Goal: Find specific page/section: Find specific page/section

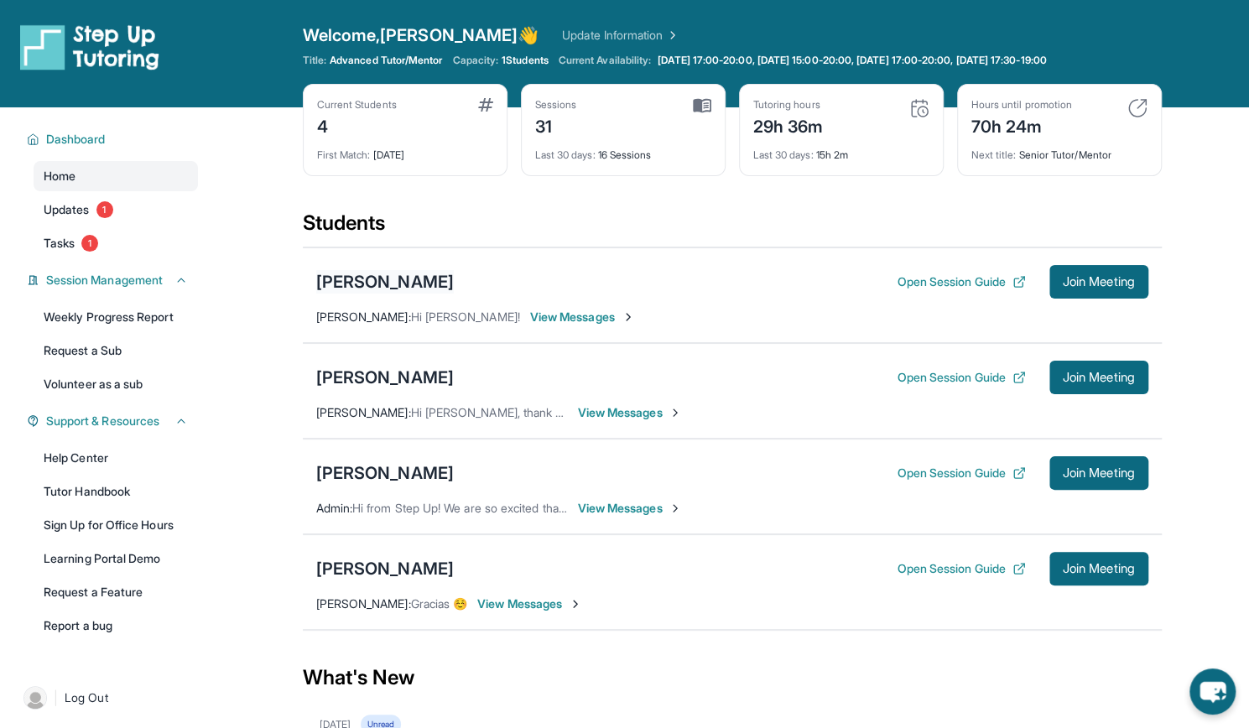
click at [399, 283] on div "[PERSON_NAME]" at bounding box center [385, 281] width 138 height 23
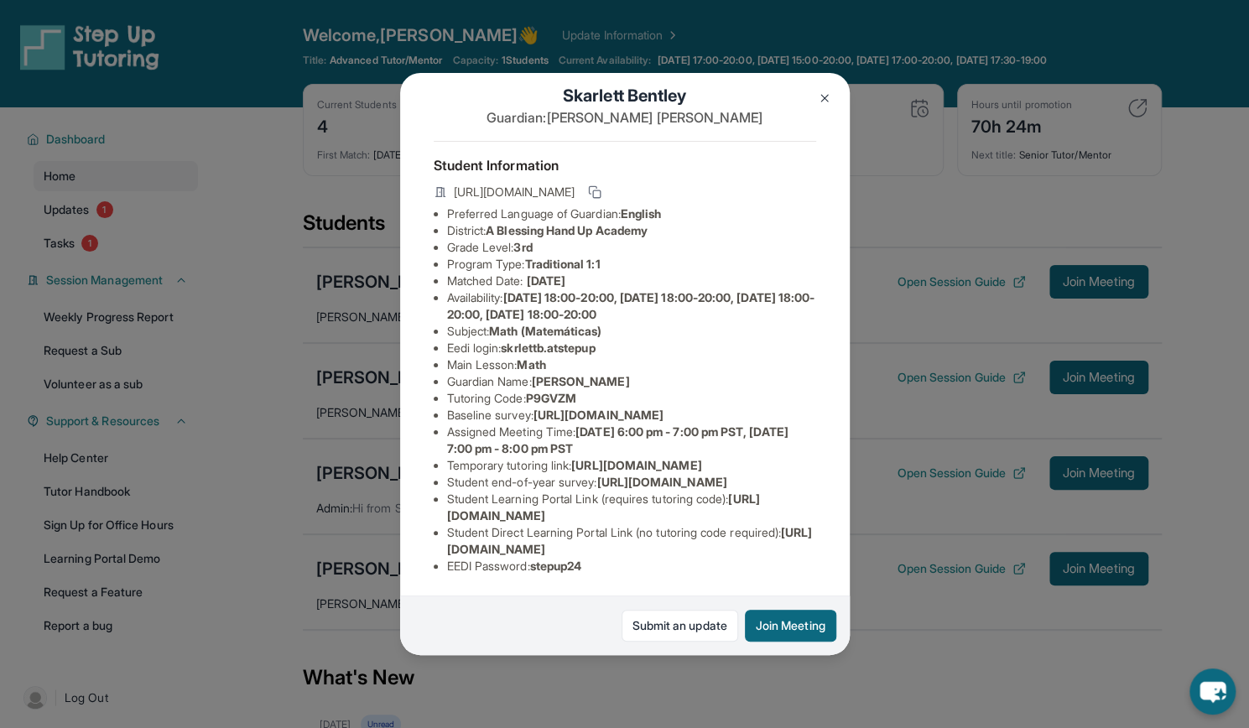
scroll to position [199, 0]
click at [295, 321] on div "[PERSON_NAME] Guardian: [PERSON_NAME] Student Information [URL][DOMAIN_NAME] Pr…" at bounding box center [624, 364] width 1249 height 728
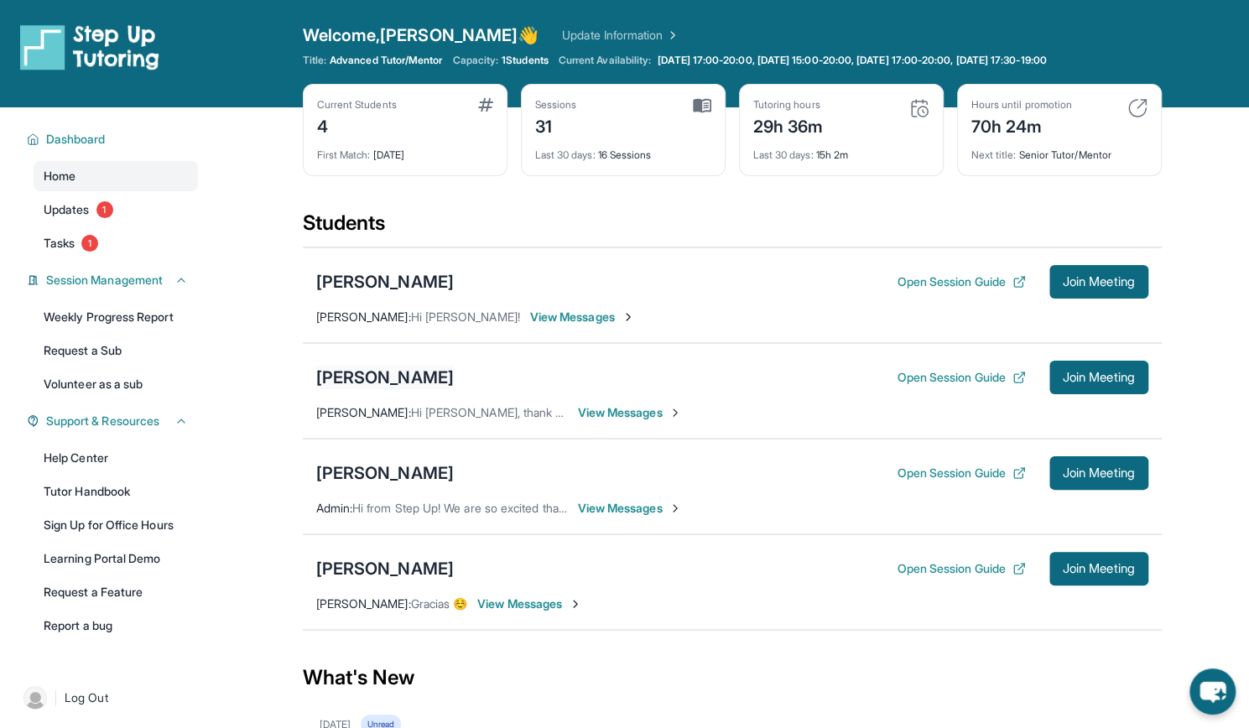
click at [368, 372] on div "[PERSON_NAME]" at bounding box center [385, 377] width 138 height 23
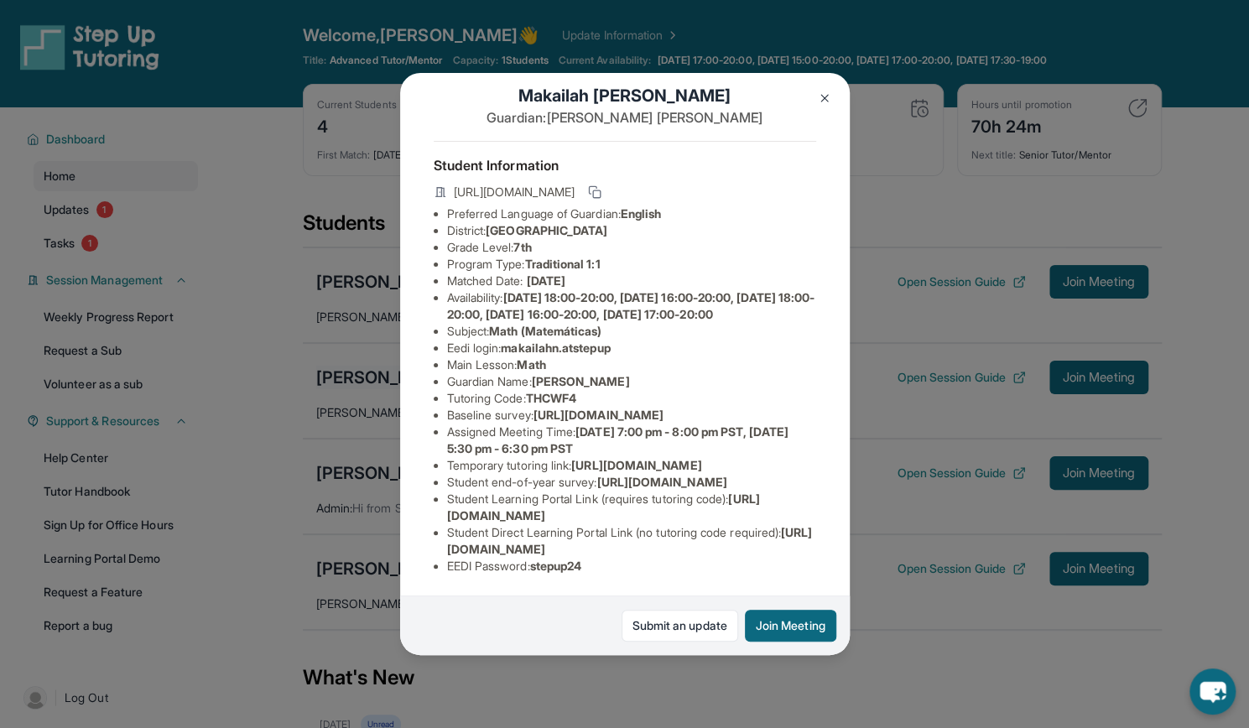
scroll to position [141, 0]
click at [213, 491] on div "[PERSON_NAME] Guardian: [PERSON_NAME] Student Information [URL][DOMAIN_NAME] Pr…" at bounding box center [624, 364] width 1249 height 728
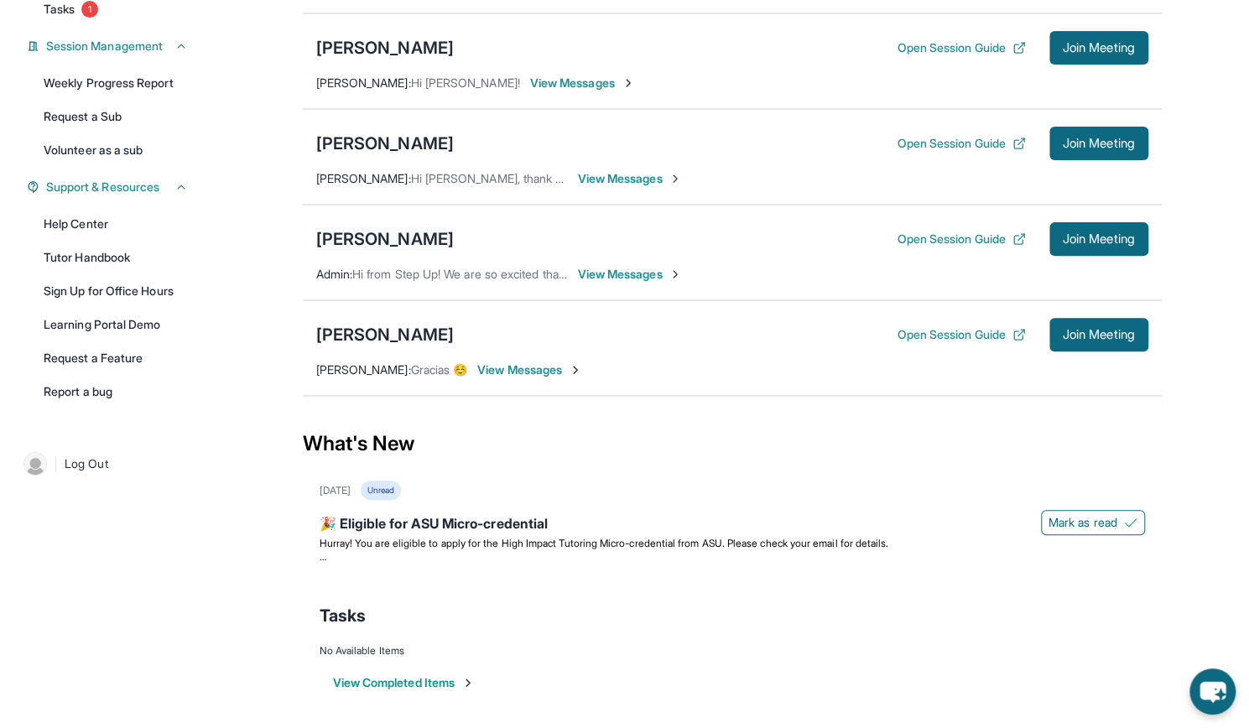
scroll to position [0, 0]
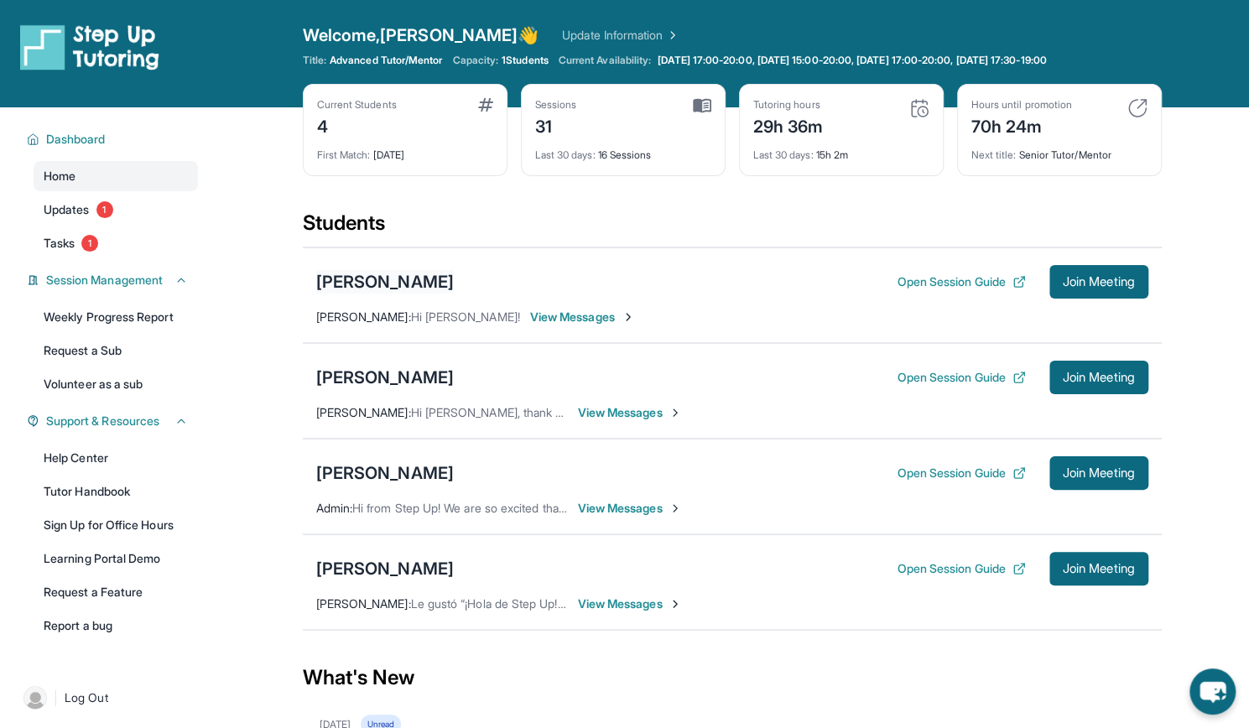
click at [418, 283] on div "[PERSON_NAME]" at bounding box center [385, 281] width 138 height 23
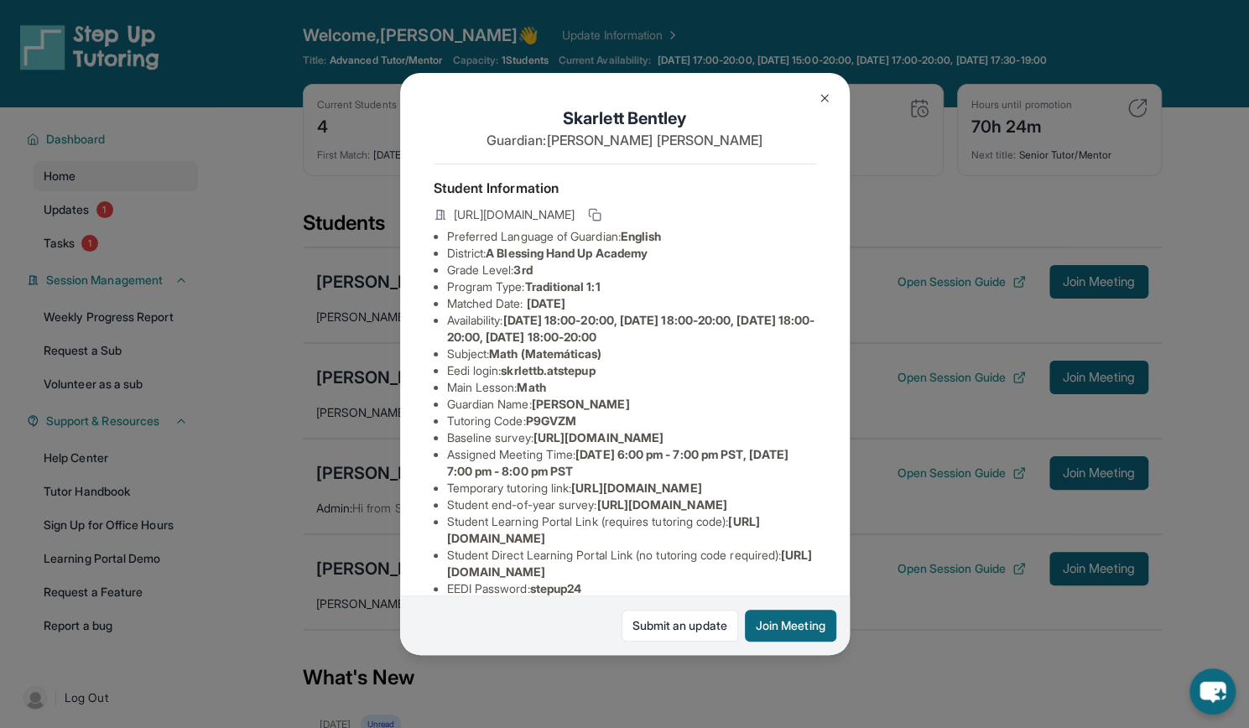
click at [278, 268] on div "[PERSON_NAME] Guardian: [PERSON_NAME] Student Information [URL][DOMAIN_NAME] Pr…" at bounding box center [624, 364] width 1249 height 728
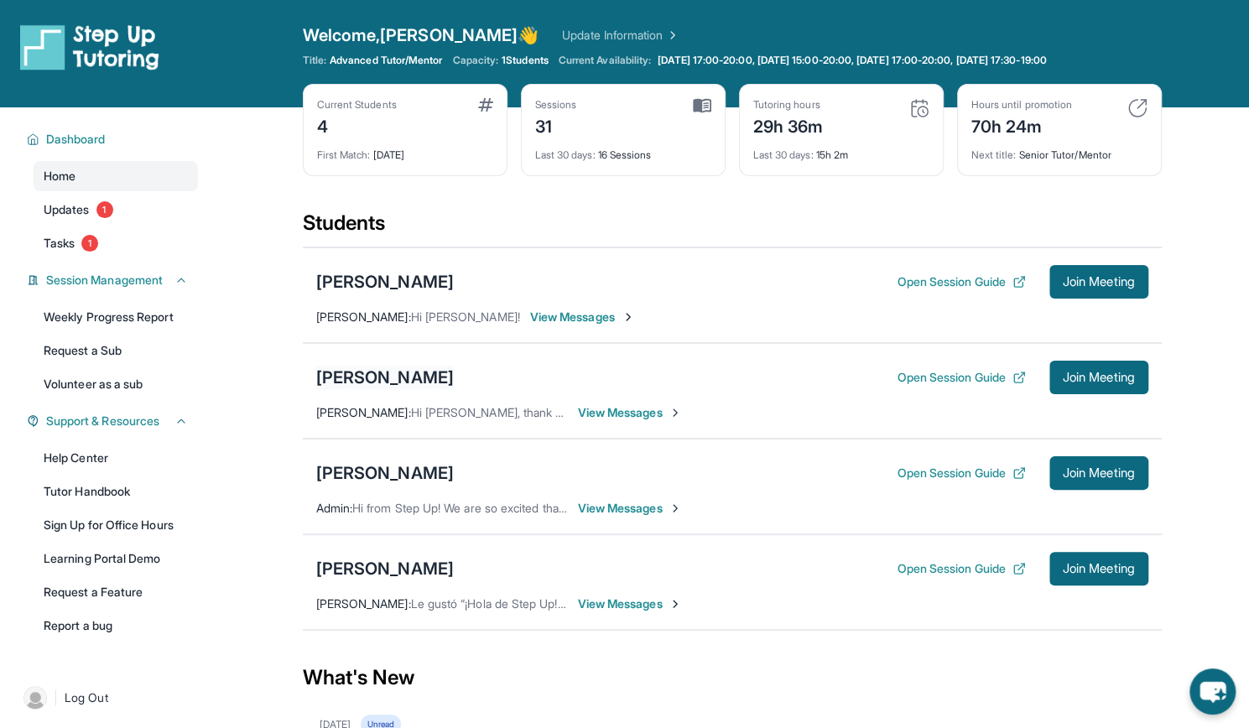
click at [366, 374] on div "[PERSON_NAME]" at bounding box center [385, 377] width 138 height 23
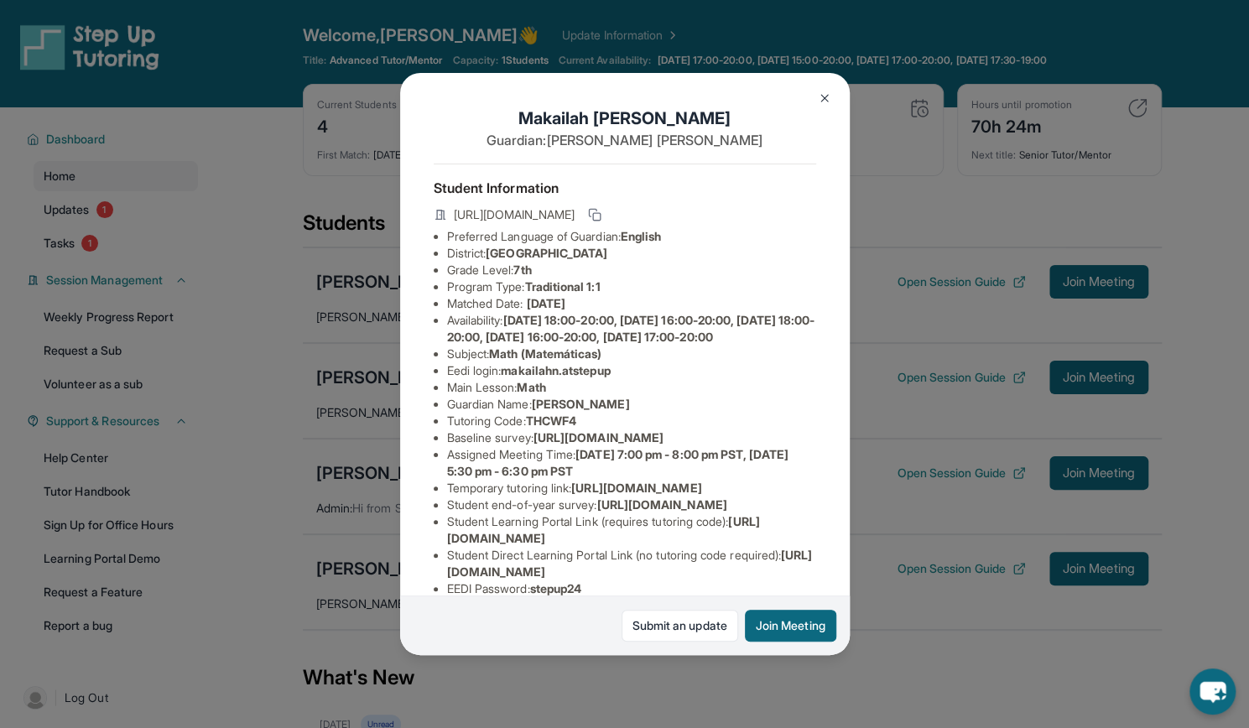
click at [292, 366] on div "[PERSON_NAME] Guardian: [PERSON_NAME] Student Information [URL][DOMAIN_NAME] Pr…" at bounding box center [624, 364] width 1249 height 728
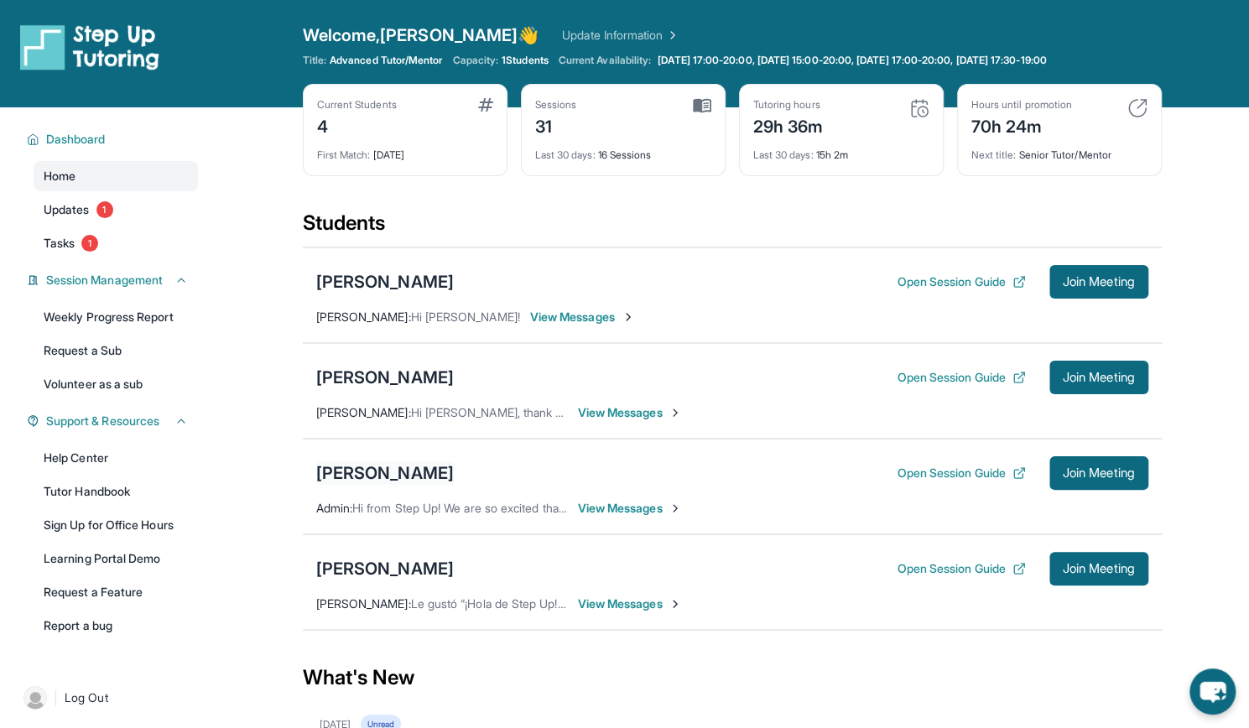
click at [361, 474] on div "[PERSON_NAME]" at bounding box center [385, 472] width 138 height 23
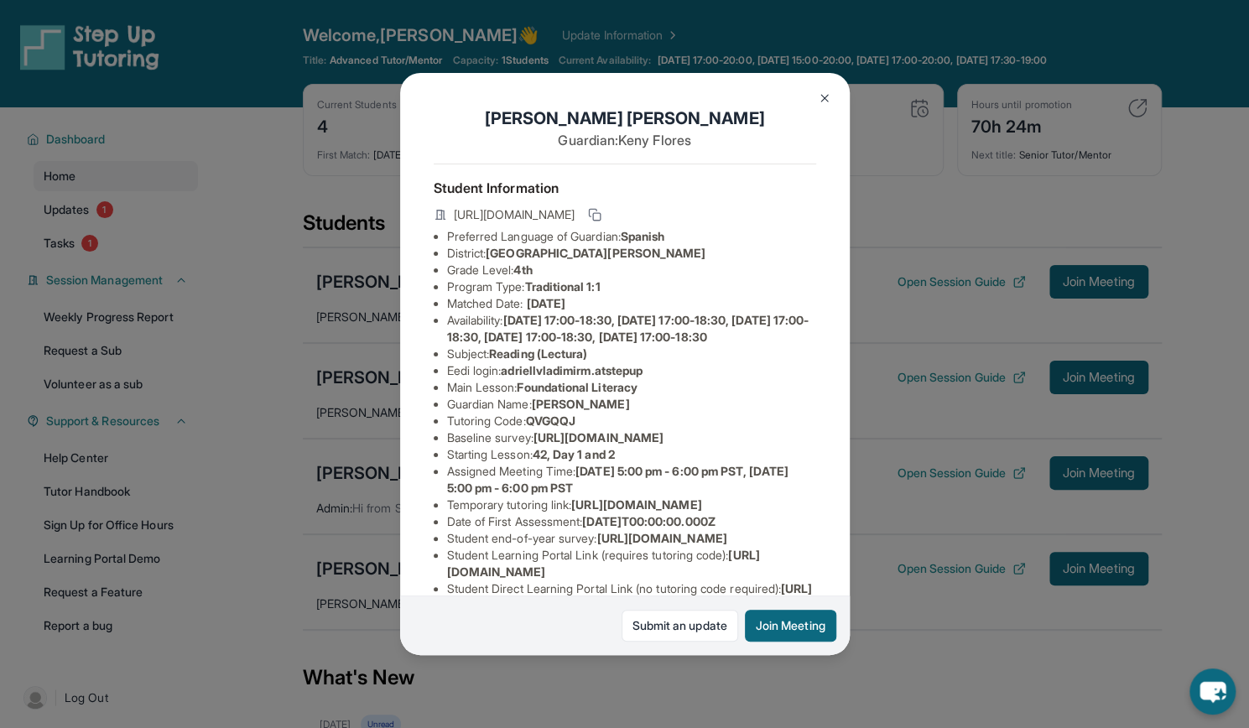
click at [293, 464] on div "[PERSON_NAME] Guardian: [PERSON_NAME] Student Information [URL][DOMAIN_NAME] Pr…" at bounding box center [624, 364] width 1249 height 728
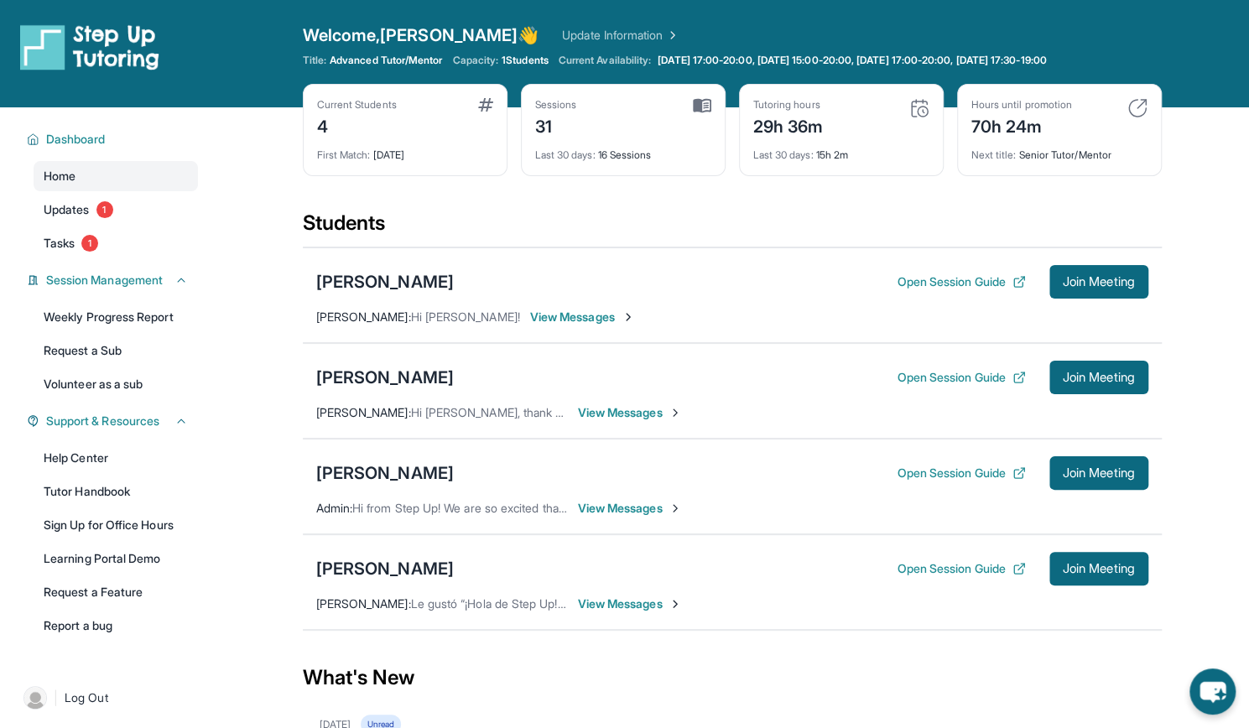
click at [361, 584] on div "[PERSON_NAME] Open Session Guide Join Meeting [PERSON_NAME] : Le gustó “¡Hola d…" at bounding box center [732, 582] width 859 height 96
click at [359, 574] on div "[PERSON_NAME]" at bounding box center [385, 568] width 138 height 23
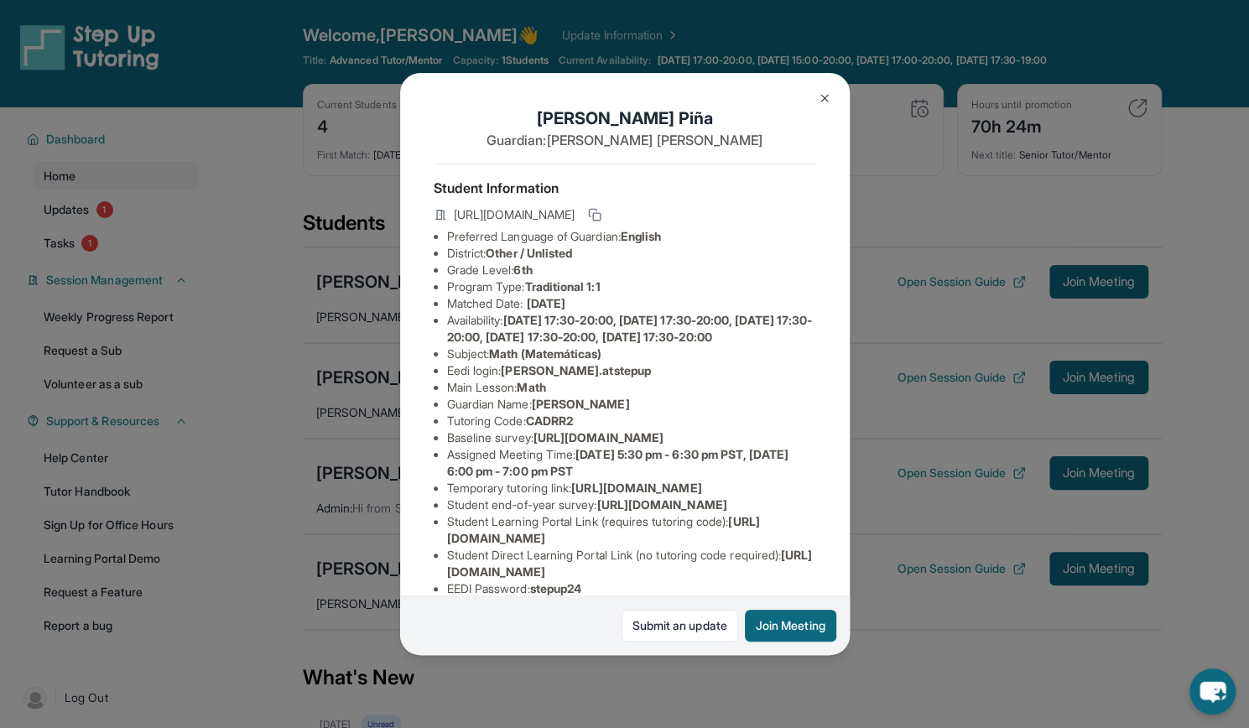
click at [245, 512] on div "[PERSON_NAME] Guardian: [PERSON_NAME] Student Information [URL][DOMAIN_NAME] Pr…" at bounding box center [624, 364] width 1249 height 728
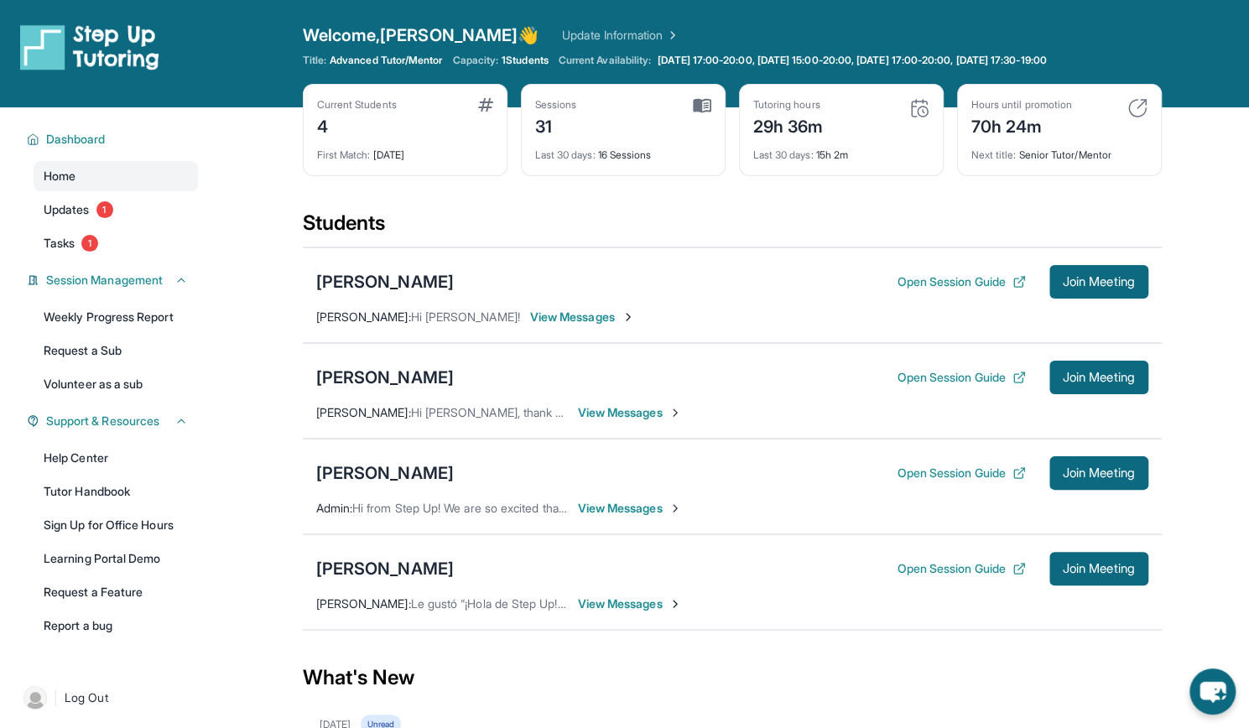
drag, startPoint x: 454, startPoint y: 277, endPoint x: 280, endPoint y: 279, distance: 173.6
click at [280, 279] on main "Current Students 4 First Match : [DATE] Sessions 31 Last 30 days : 16 Sessions …" at bounding box center [732, 586] width 1034 height 959
copy div "[PERSON_NAME]"
click at [390, 286] on div "[PERSON_NAME]" at bounding box center [385, 281] width 138 height 23
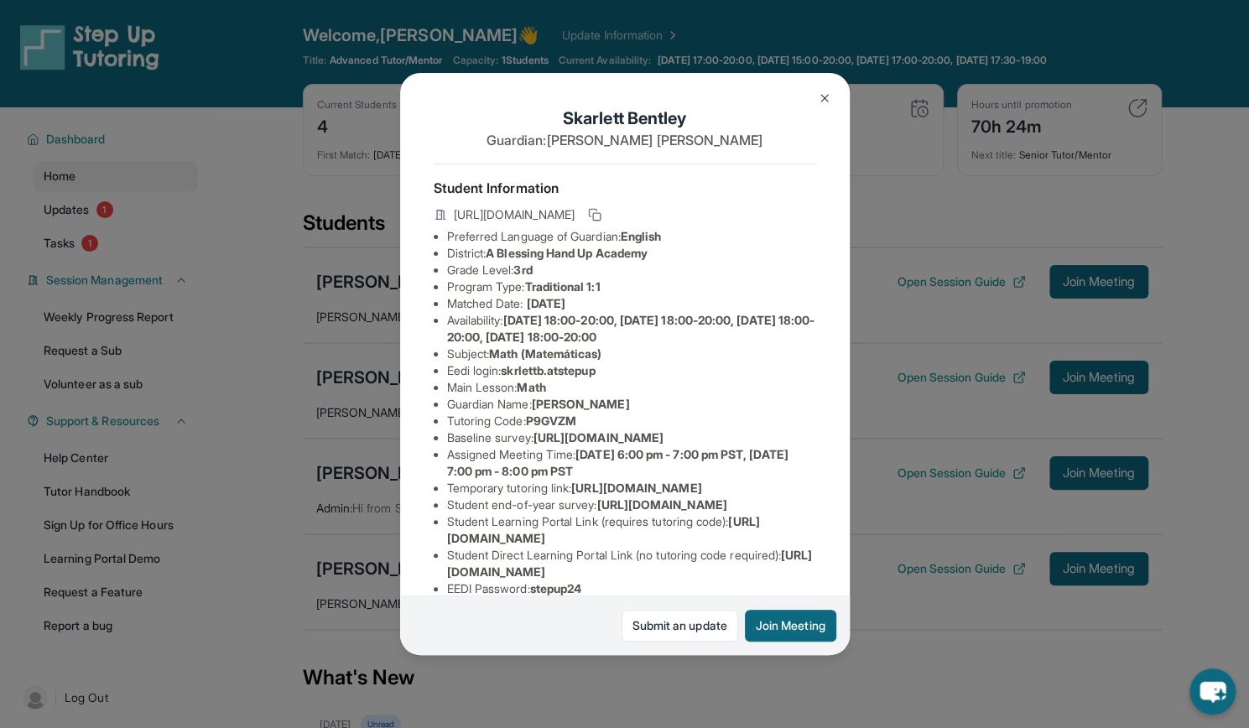
click at [823, 105] on button at bounding box center [825, 98] width 34 height 34
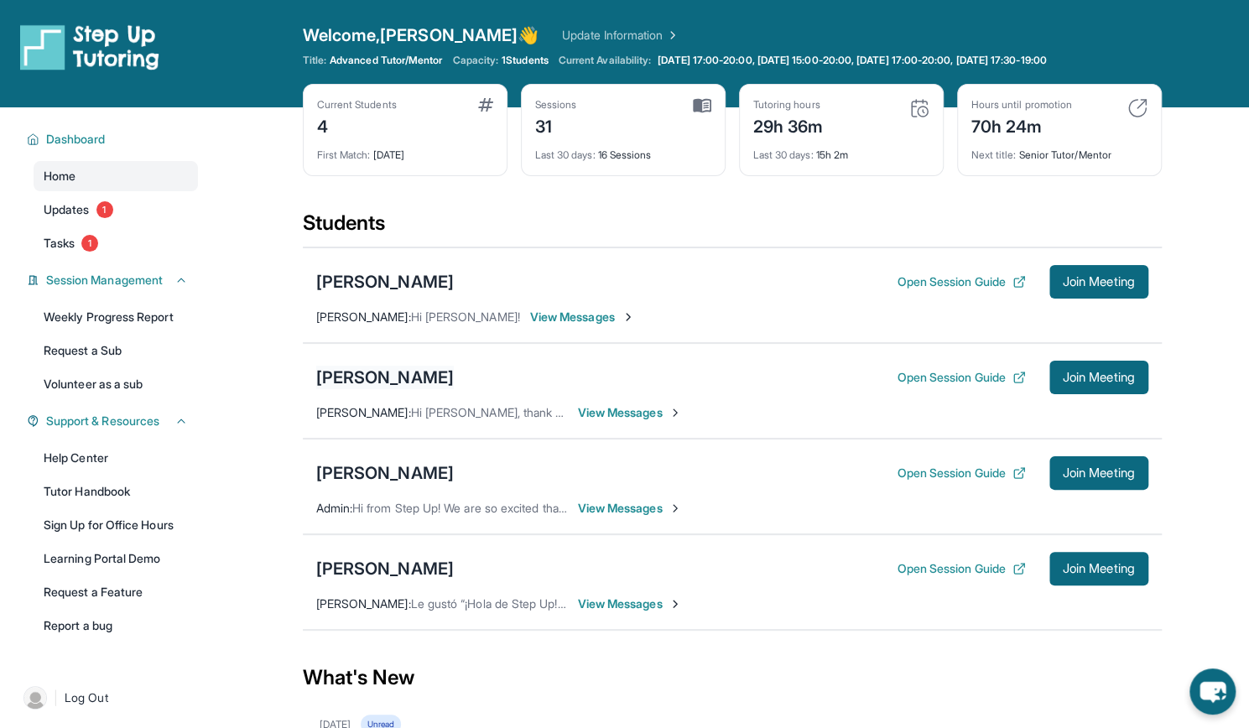
click at [361, 382] on div "[PERSON_NAME]" at bounding box center [385, 377] width 138 height 23
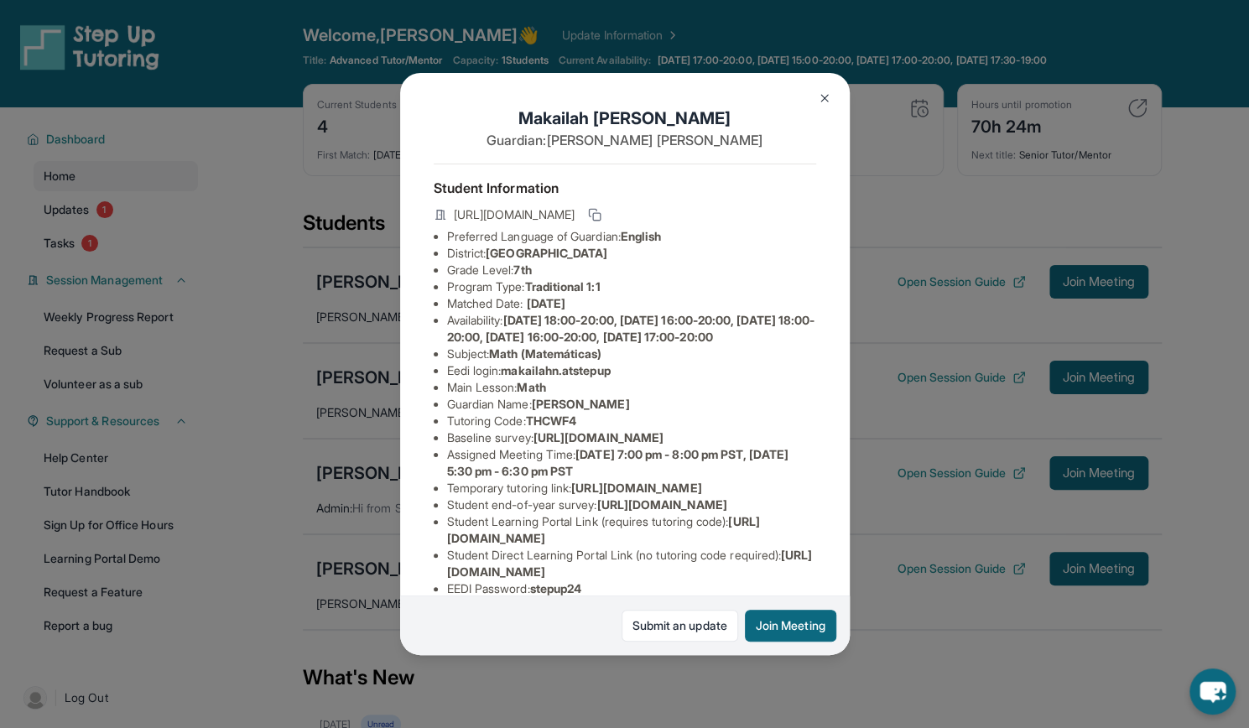
click at [265, 450] on div "[PERSON_NAME] Guardian: [PERSON_NAME] Student Information [URL][DOMAIN_NAME] Pr…" at bounding box center [624, 364] width 1249 height 728
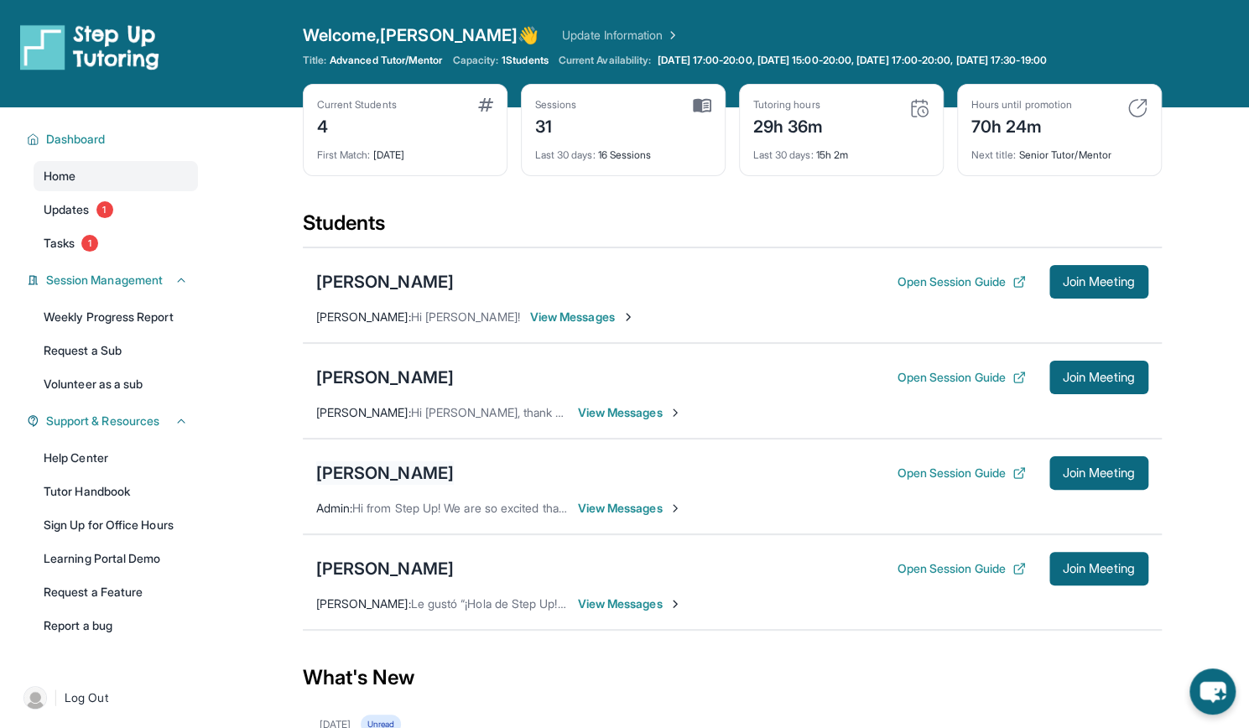
click at [382, 470] on div "[PERSON_NAME]" at bounding box center [385, 472] width 138 height 23
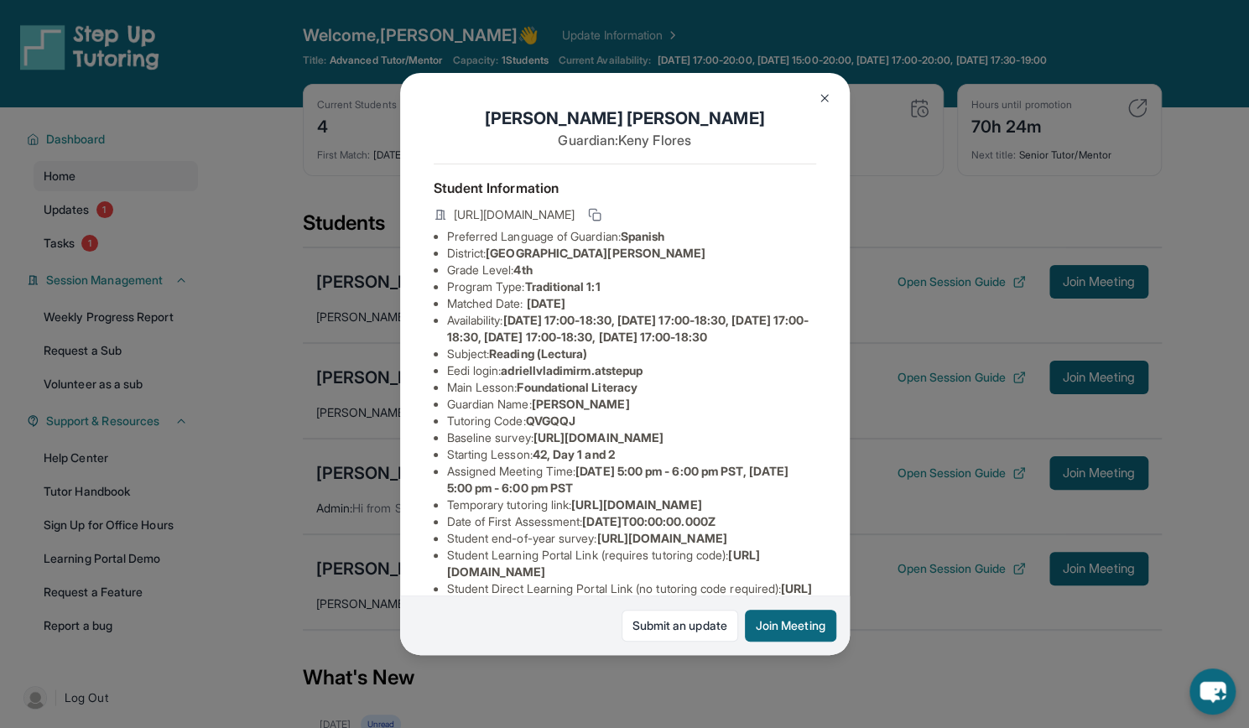
click at [325, 458] on div "[PERSON_NAME] Guardian: [PERSON_NAME] Student Information [URL][DOMAIN_NAME] Pr…" at bounding box center [624, 364] width 1249 height 728
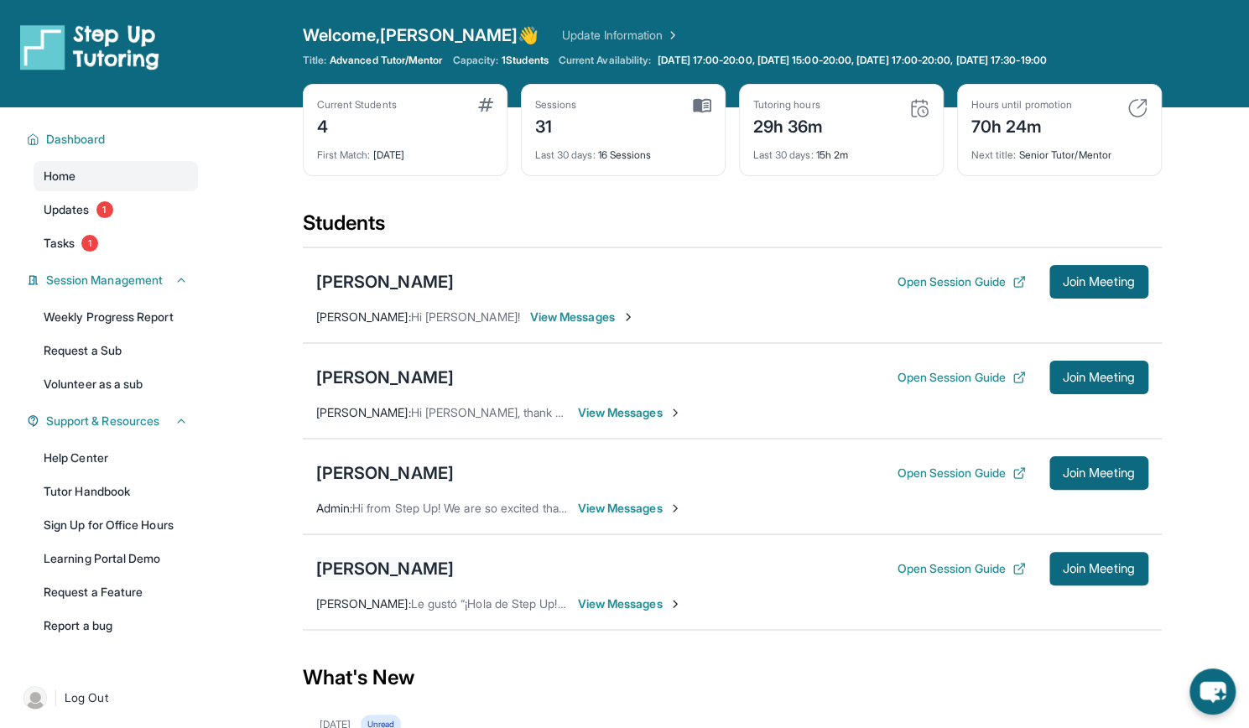
click at [390, 571] on div "[PERSON_NAME]" at bounding box center [385, 568] width 138 height 23
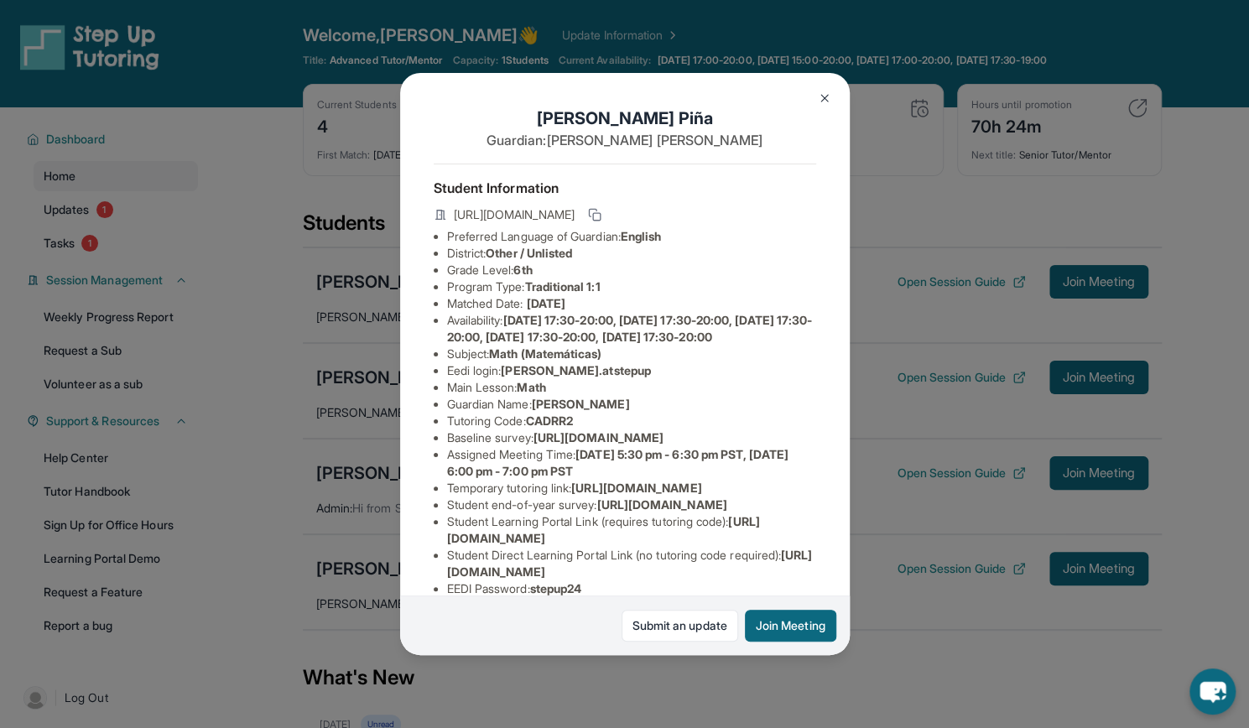
click at [325, 542] on div "[PERSON_NAME] Guardian: [PERSON_NAME] Student Information [URL][DOMAIN_NAME] Pr…" at bounding box center [624, 364] width 1249 height 728
